Goal: Book appointment/travel/reservation

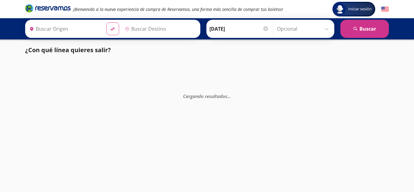
type input "[GEOGRAPHIC_DATA], [GEOGRAPHIC_DATA]"
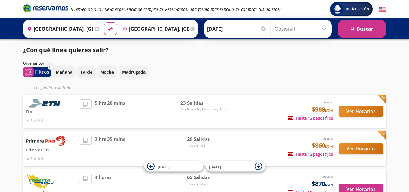
click at [386, 8] on img at bounding box center [383, 9] width 8 height 8
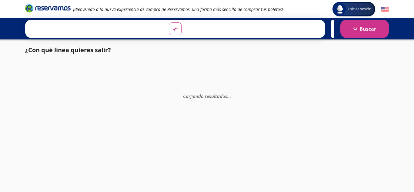
drag, startPoint x: 0, startPoint y: 0, endPoint x: 386, endPoint y: 12, distance: 386.2
click at [386, 12] on img at bounding box center [385, 9] width 8 height 8
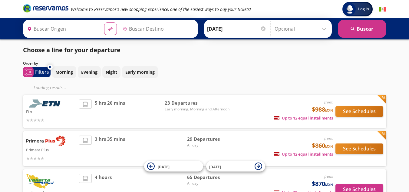
type input "[GEOGRAPHIC_DATA], [GEOGRAPHIC_DATA]"
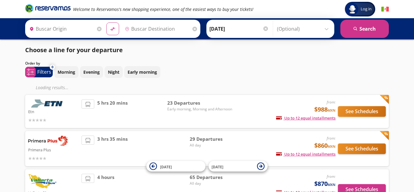
type input "[GEOGRAPHIC_DATA], [GEOGRAPHIC_DATA]"
